Goal: Task Accomplishment & Management: Use online tool/utility

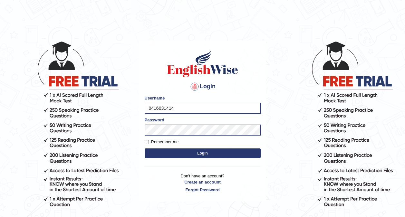
click at [148, 154] on button "Login" at bounding box center [203, 153] width 116 height 10
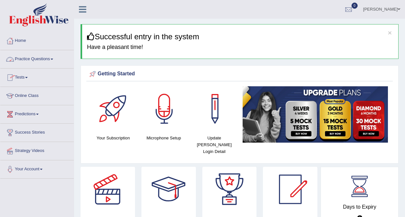
click at [27, 78] on link "Tests" at bounding box center [36, 77] width 73 height 16
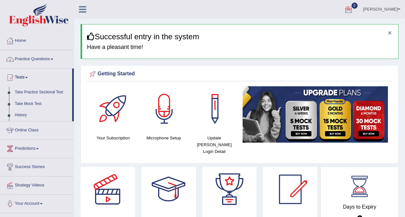
click at [389, 32] on button "×" at bounding box center [390, 32] width 4 height 7
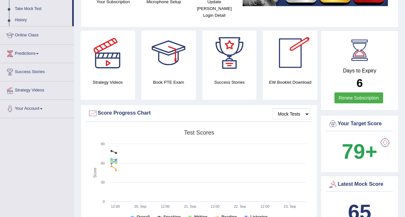
scroll to position [156, 0]
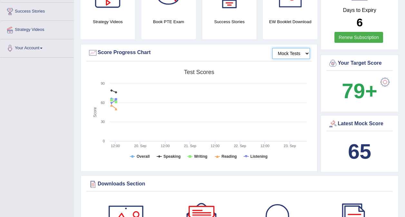
click at [298, 48] on select "Mock Tests" at bounding box center [291, 53] width 38 height 11
click at [272, 48] on select "Mock Tests" at bounding box center [291, 53] width 38 height 11
click at [174, 154] on tspan "Speaking" at bounding box center [171, 156] width 17 height 5
click at [191, 152] on rect at bounding box center [199, 116] width 222 height 100
click at [199, 154] on tspan "Writing" at bounding box center [200, 156] width 13 height 5
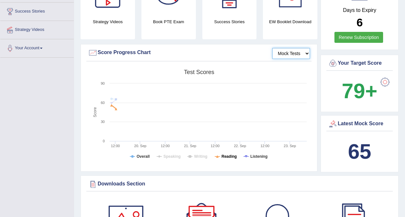
click at [230, 154] on tspan "Reading" at bounding box center [229, 156] width 15 height 5
click at [140, 154] on tspan "Overall" at bounding box center [143, 156] width 13 height 5
click at [177, 154] on tspan "Speaking" at bounding box center [171, 156] width 17 height 5
click at [198, 154] on tspan "Writing" at bounding box center [200, 156] width 13 height 5
click at [253, 154] on tspan "Listening" at bounding box center [258, 156] width 17 height 5
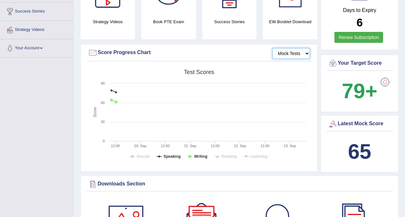
click at [192, 150] on rect at bounding box center [199, 116] width 222 height 100
click at [171, 154] on tspan "Speaking" at bounding box center [171, 156] width 17 height 5
click at [198, 154] on tspan "Writing" at bounding box center [200, 156] width 13 height 5
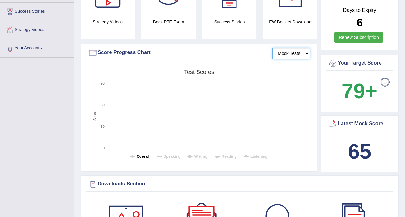
click at [148, 154] on tspan "Overall" at bounding box center [143, 156] width 13 height 5
click at [164, 154] on tspan "Speaking" at bounding box center [171, 156] width 17 height 5
click at [198, 154] on tspan "Writing" at bounding box center [200, 156] width 13 height 5
click at [219, 157] on icon at bounding box center [217, 157] width 5 height 0
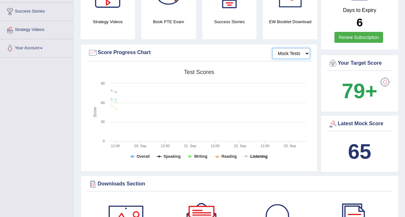
click at [260, 154] on tspan "Listening" at bounding box center [258, 156] width 17 height 5
click at [176, 163] on div "Mock Tests Score Progress Chart Created with Highcharts 7.1.2 Score Test scores…" at bounding box center [199, 108] width 237 height 128
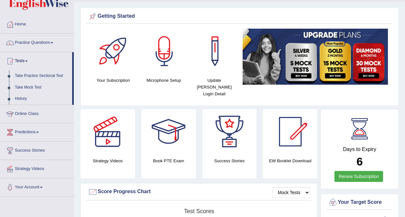
scroll to position [0, 0]
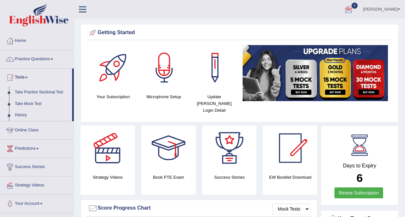
click at [141, 5] on div "Neha Sharma Toggle navigation Username: 0416031414 Access Type: Online Subscrip…" at bounding box center [239, 9] width 331 height 19
click at [35, 101] on link "Take Mock Test" at bounding box center [42, 104] width 60 height 12
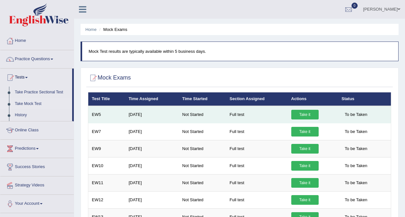
click at [307, 110] on link "Take it" at bounding box center [304, 115] width 27 height 10
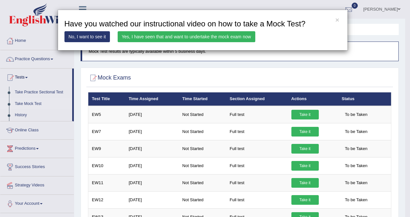
click at [227, 37] on link "Yes, I have seen that and want to undertake the mock exam now" at bounding box center [187, 36] width 138 height 11
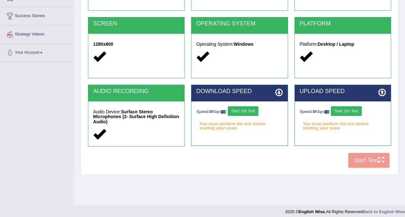
scroll to position [121, 0]
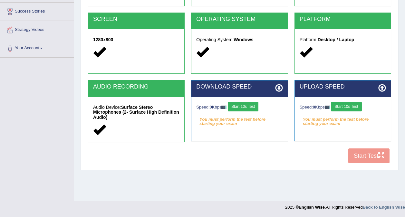
click at [244, 107] on button "Start 10s Test" at bounding box center [243, 107] width 31 height 10
click at [352, 109] on button "Start 10s Test" at bounding box center [346, 107] width 31 height 10
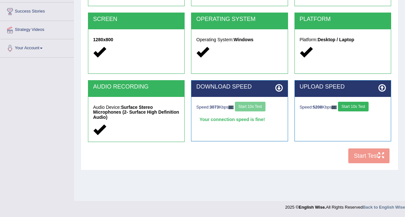
click at [352, 109] on button "Start 10s Test" at bounding box center [353, 107] width 31 height 10
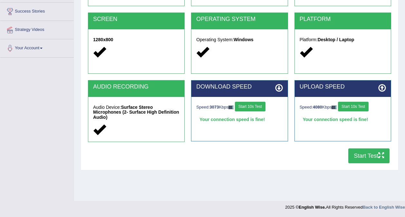
click at [356, 157] on button "Start Test" at bounding box center [368, 155] width 41 height 15
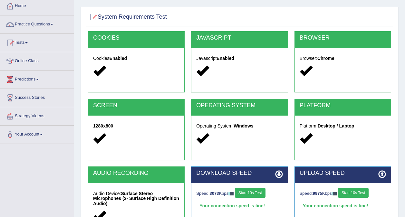
scroll to position [0, 0]
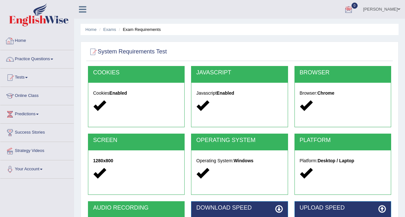
click at [15, 43] on link "Home" at bounding box center [36, 40] width 73 height 16
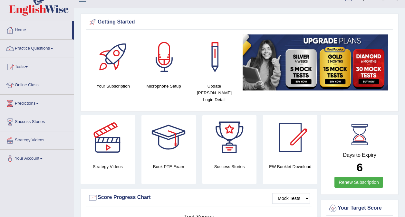
scroll to position [8, 0]
